Goal: Subscribe to service/newsletter

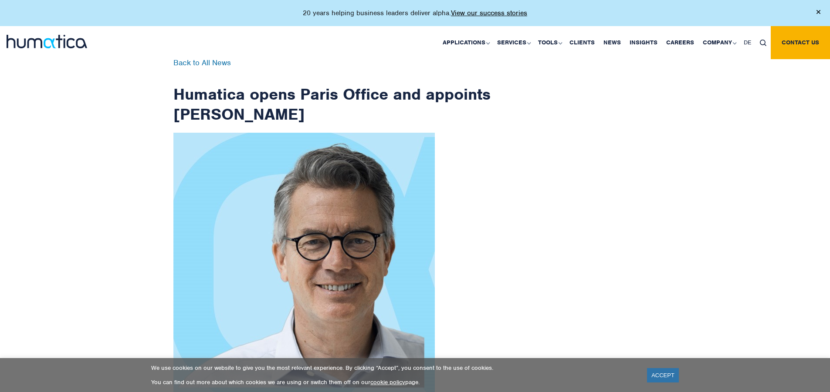
scroll to position [1389, 0]
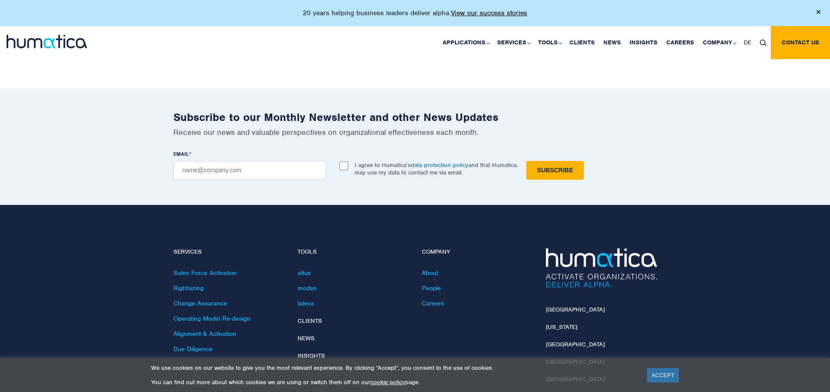
checkbox input "true"
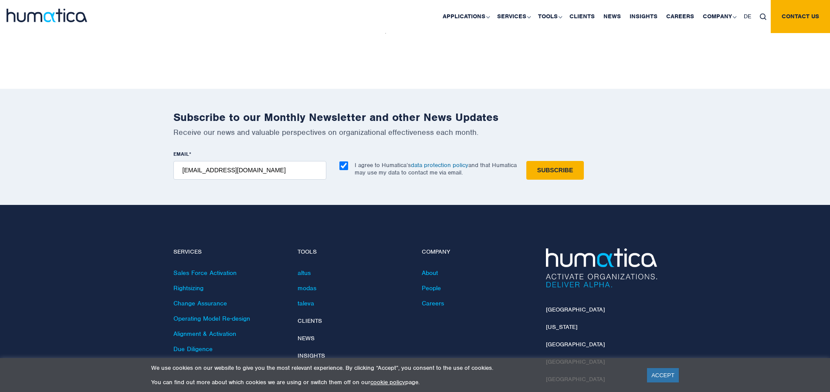
type input "[EMAIL_ADDRESS][DOMAIN_NAME]"
click at [526, 161] on input "Subscribe" at bounding box center [554, 170] width 57 height 19
